Goal: Navigation & Orientation: Find specific page/section

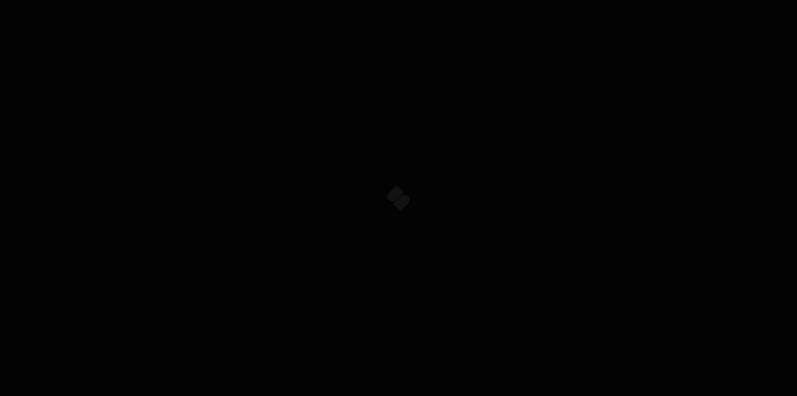
click at [400, 194] on p "Meet SPARQ Diagnostics" at bounding box center [398, 198] width 797 height 168
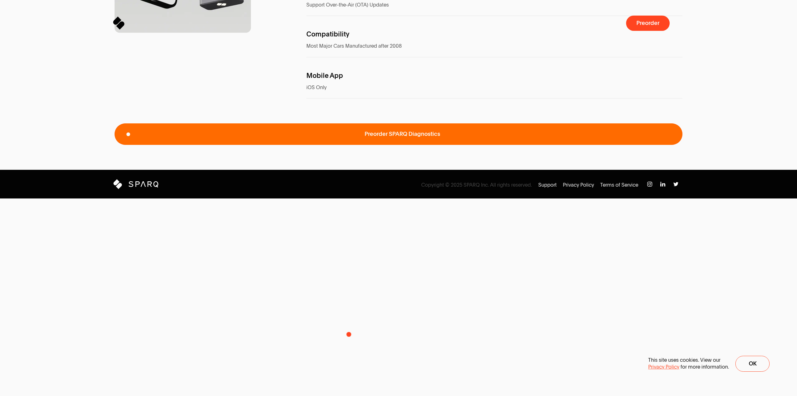
click at [349, 145] on span "Preorder SPARQ Diagnostics" at bounding box center [399, 133] width 568 height 21
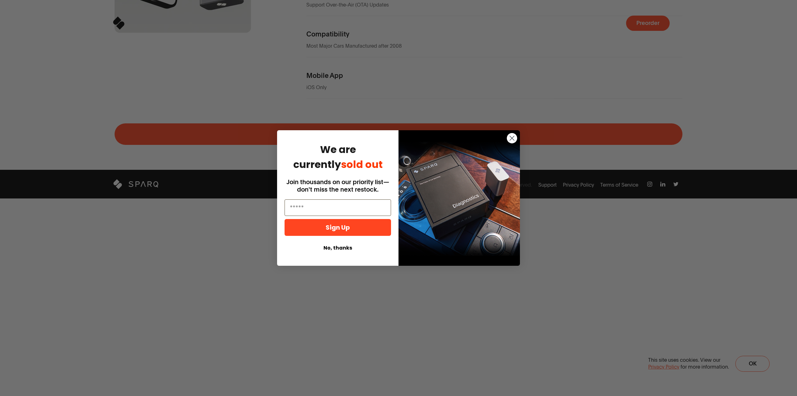
click at [510, 138] on circle "Close dialog" at bounding box center [512, 138] width 10 height 10
